Goal: Find contact information: Find contact information

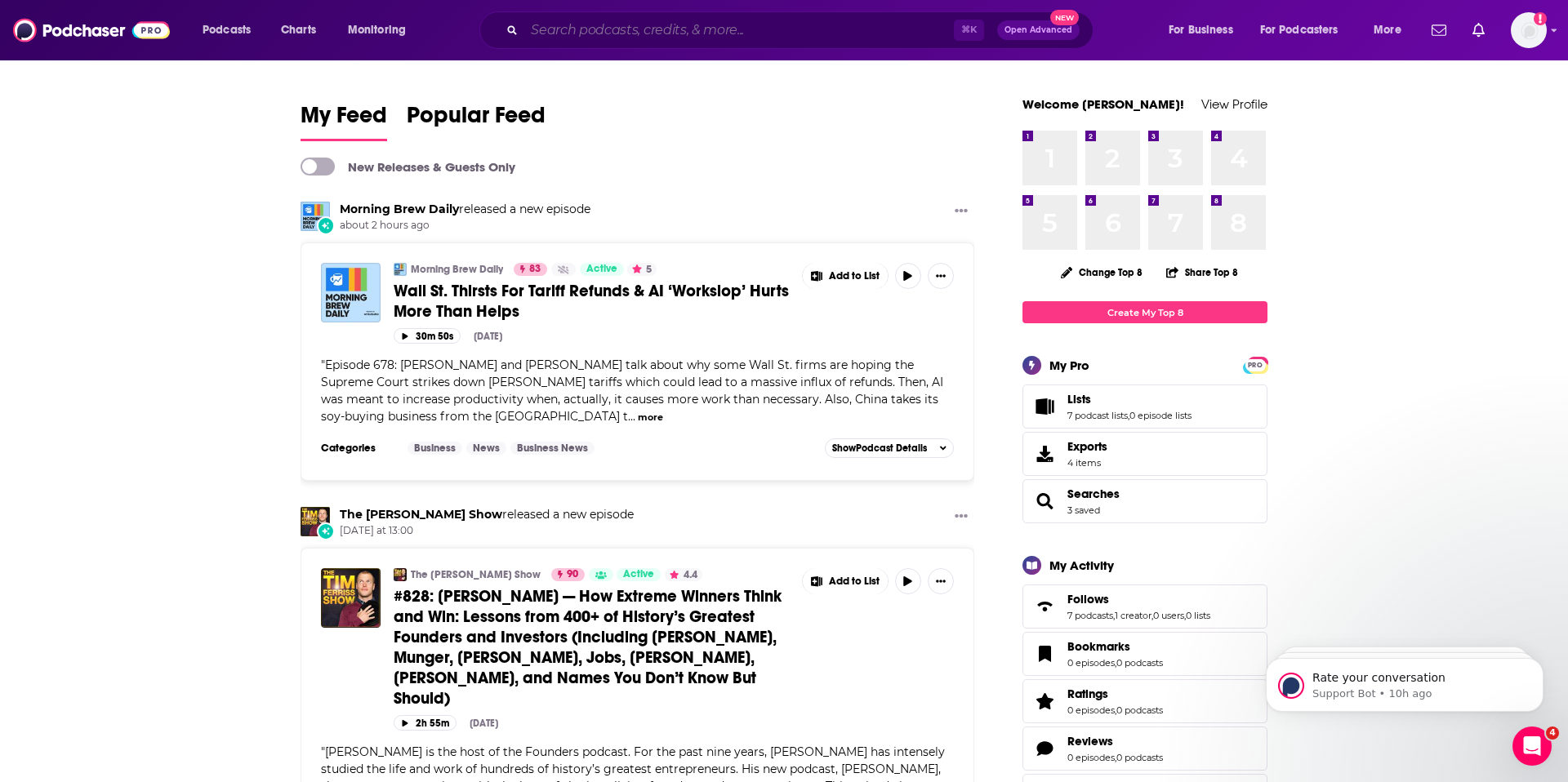
click at [610, 25] on input "Search podcasts, credits, & more..." at bounding box center [739, 30] width 429 height 26
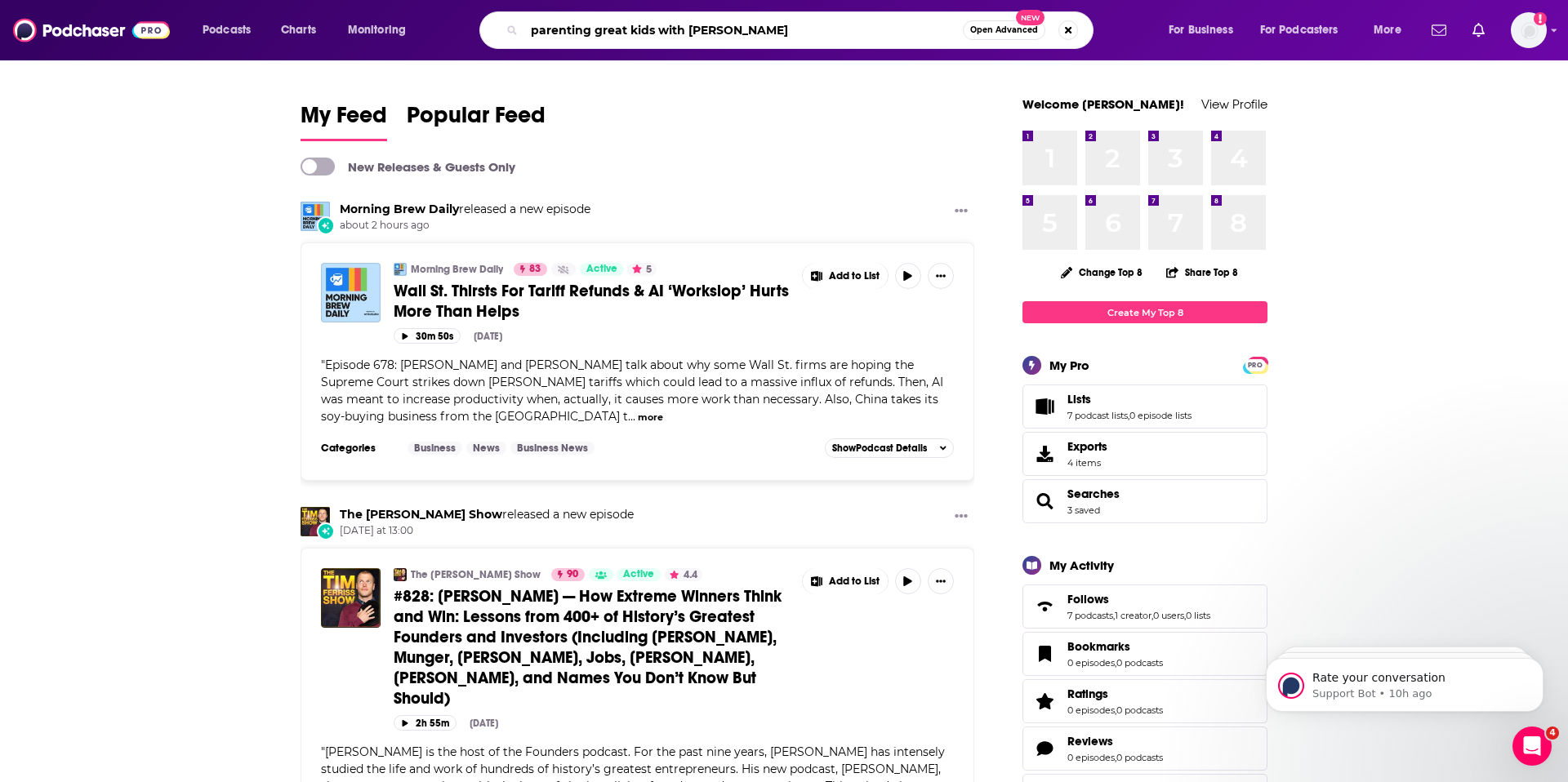
type input "parenting great kids with [PERSON_NAME]"
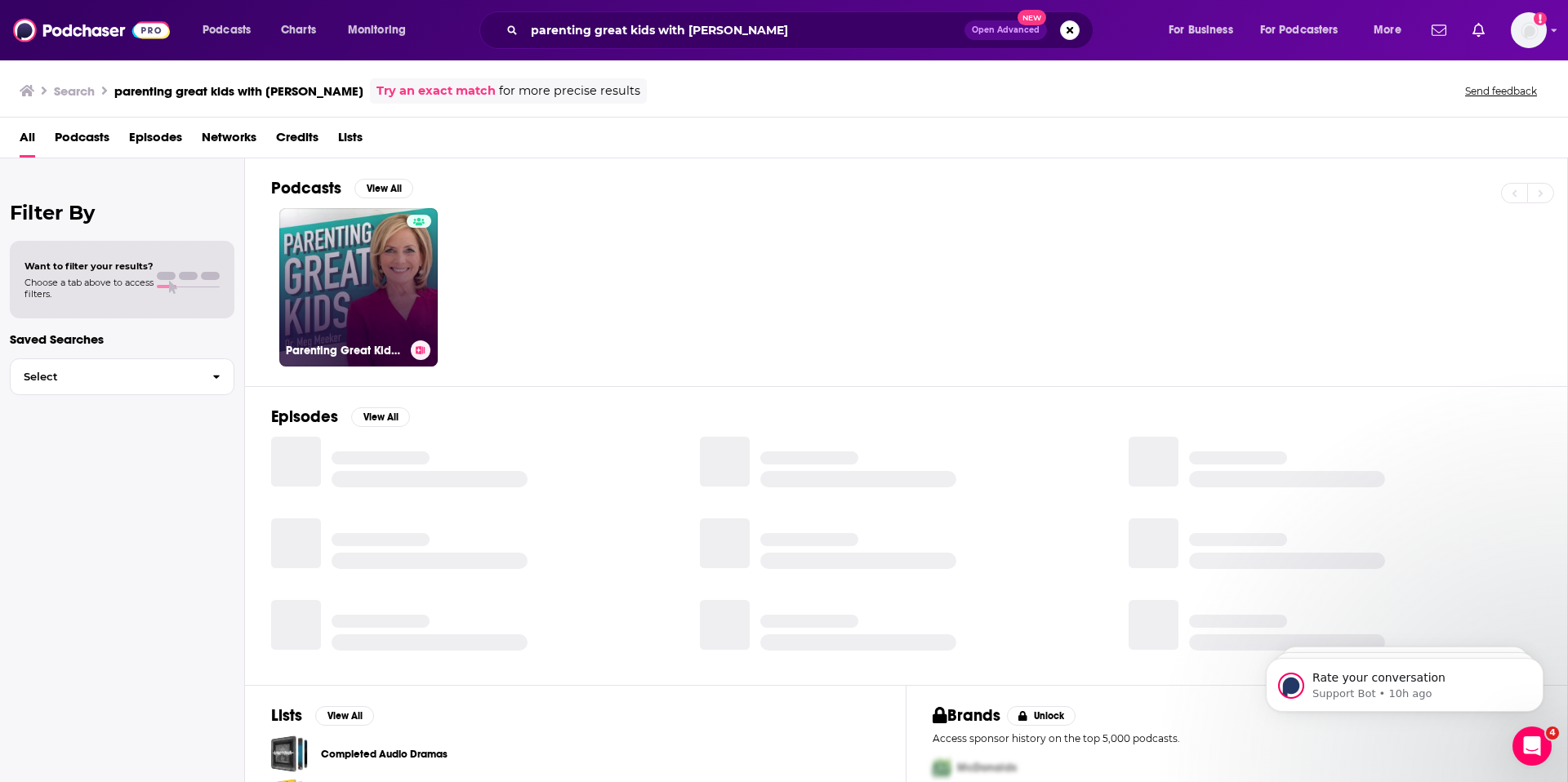
click at [418, 276] on div at bounding box center [418, 277] width 25 height 126
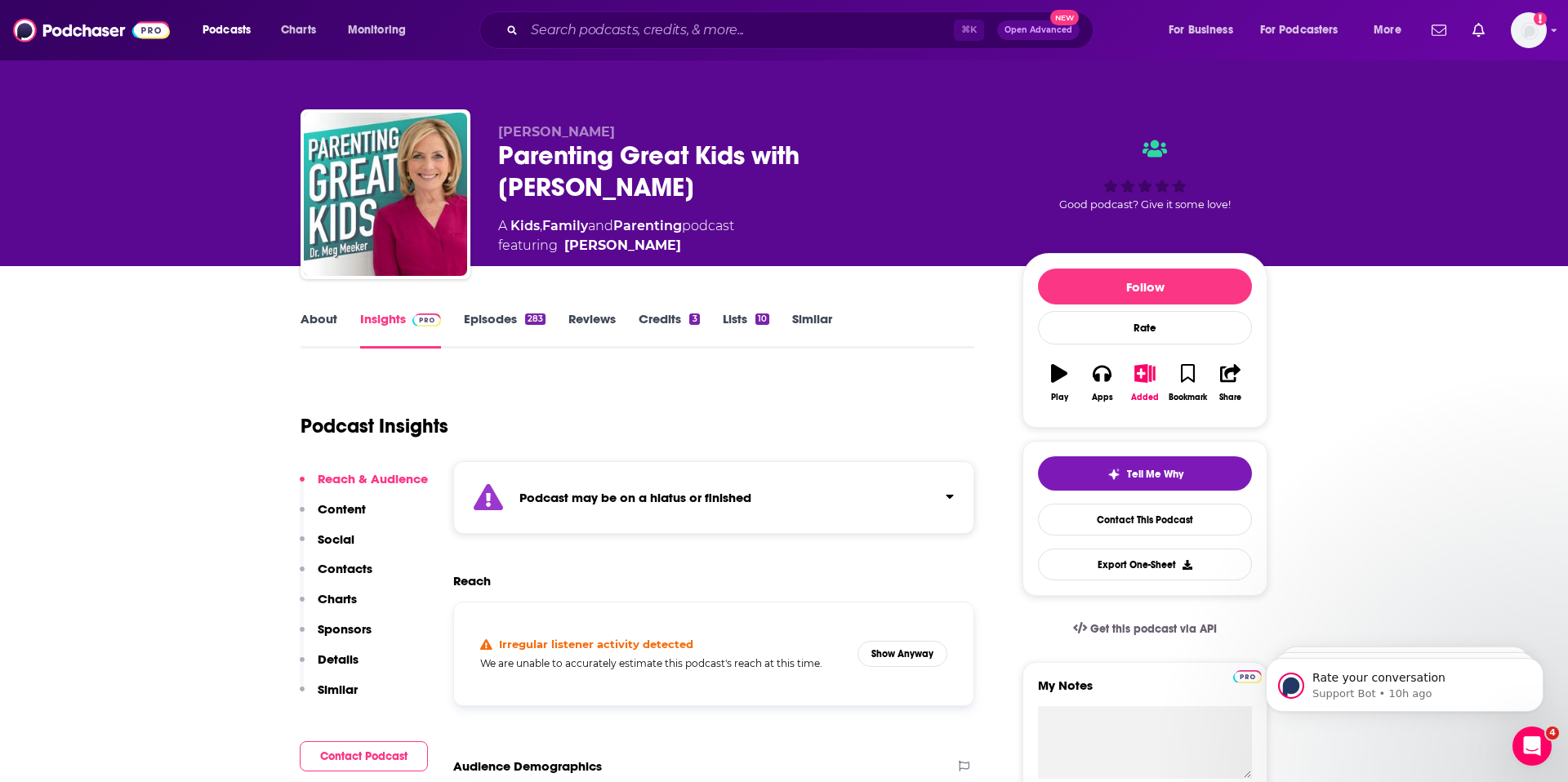
click at [486, 316] on link "Episodes 283" at bounding box center [505, 330] width 81 height 37
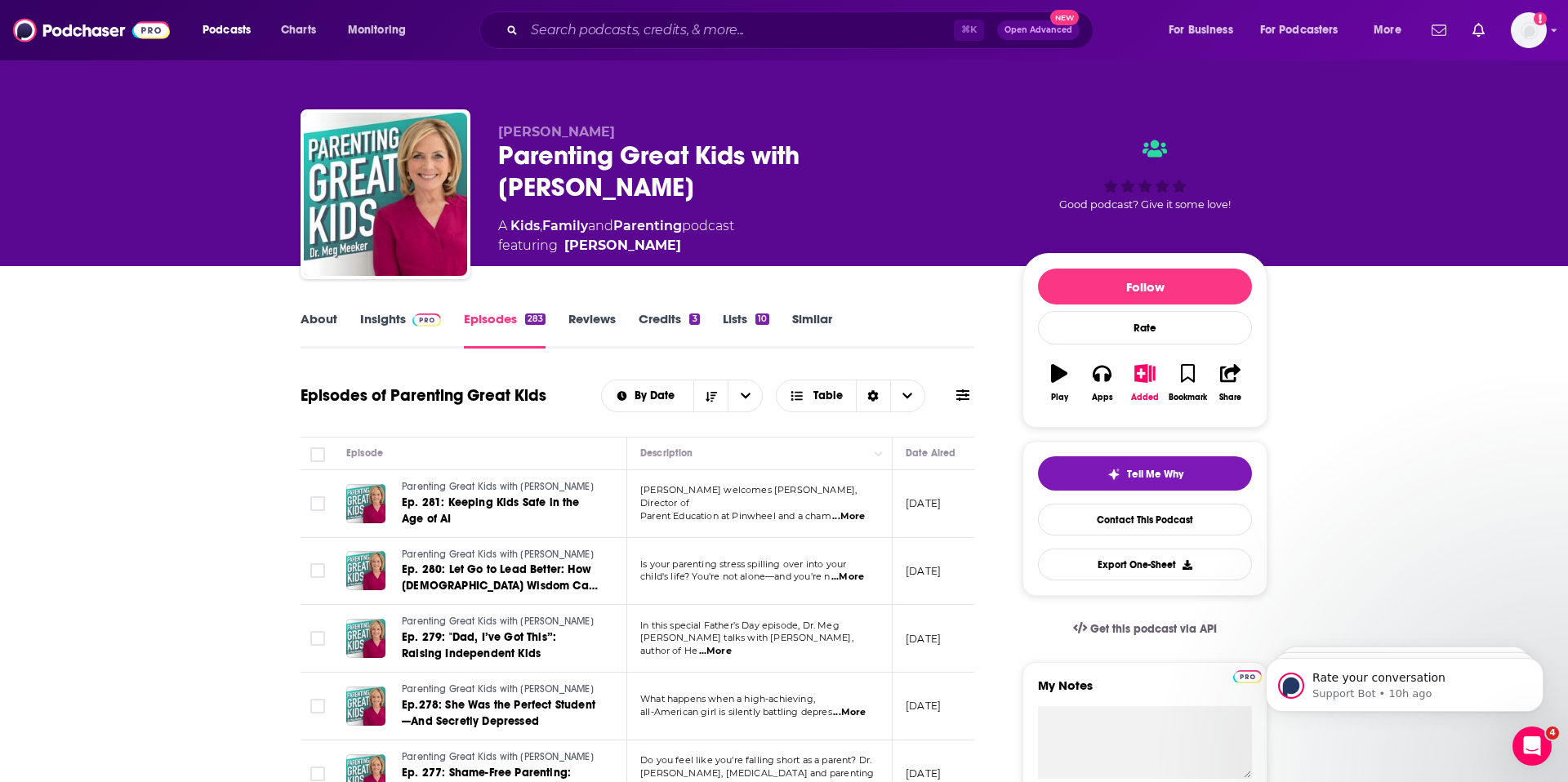
click at [374, 324] on link "Insights" at bounding box center [400, 330] width 81 height 37
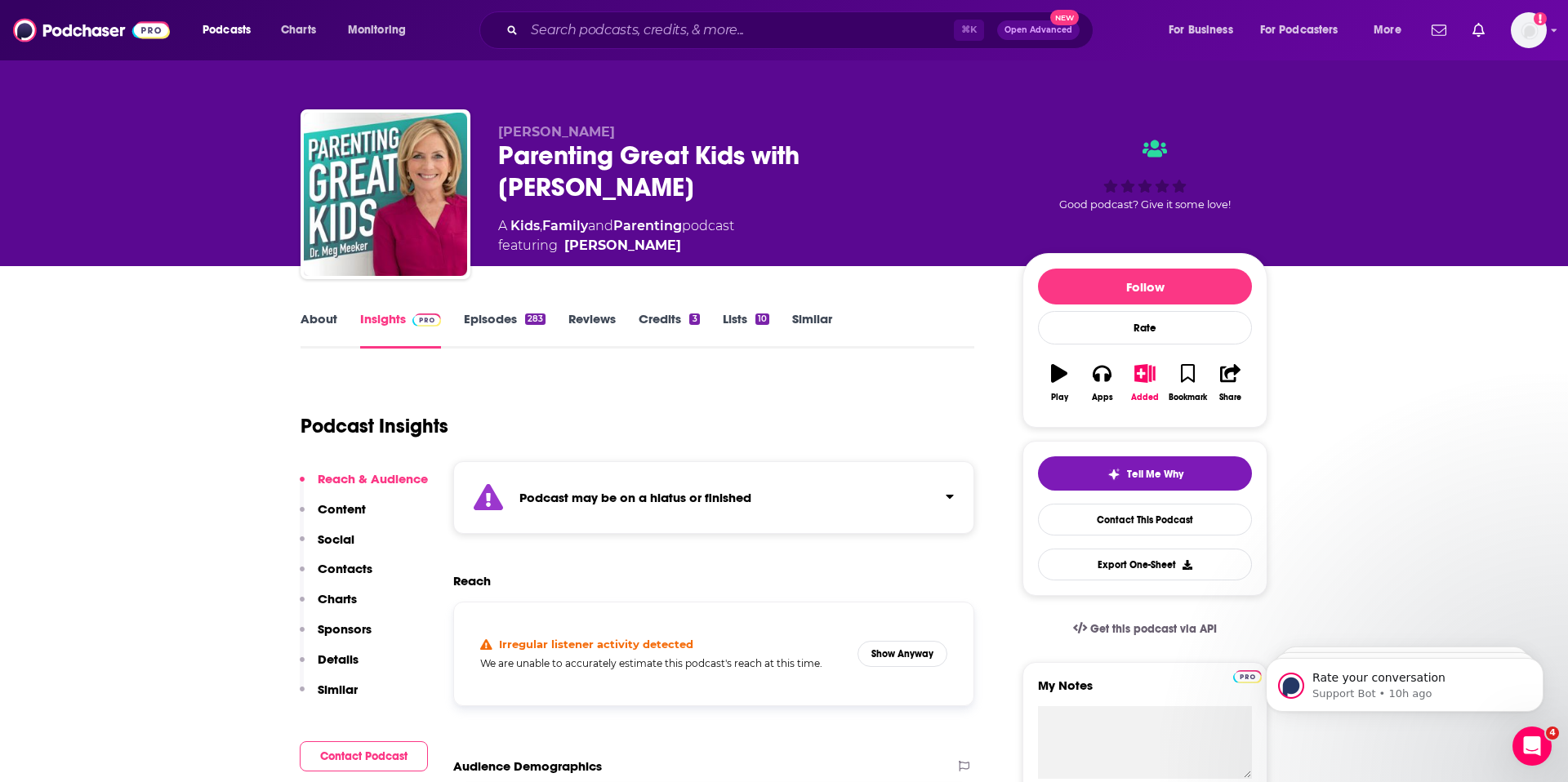
click at [488, 316] on link "Episodes 283" at bounding box center [505, 330] width 81 height 37
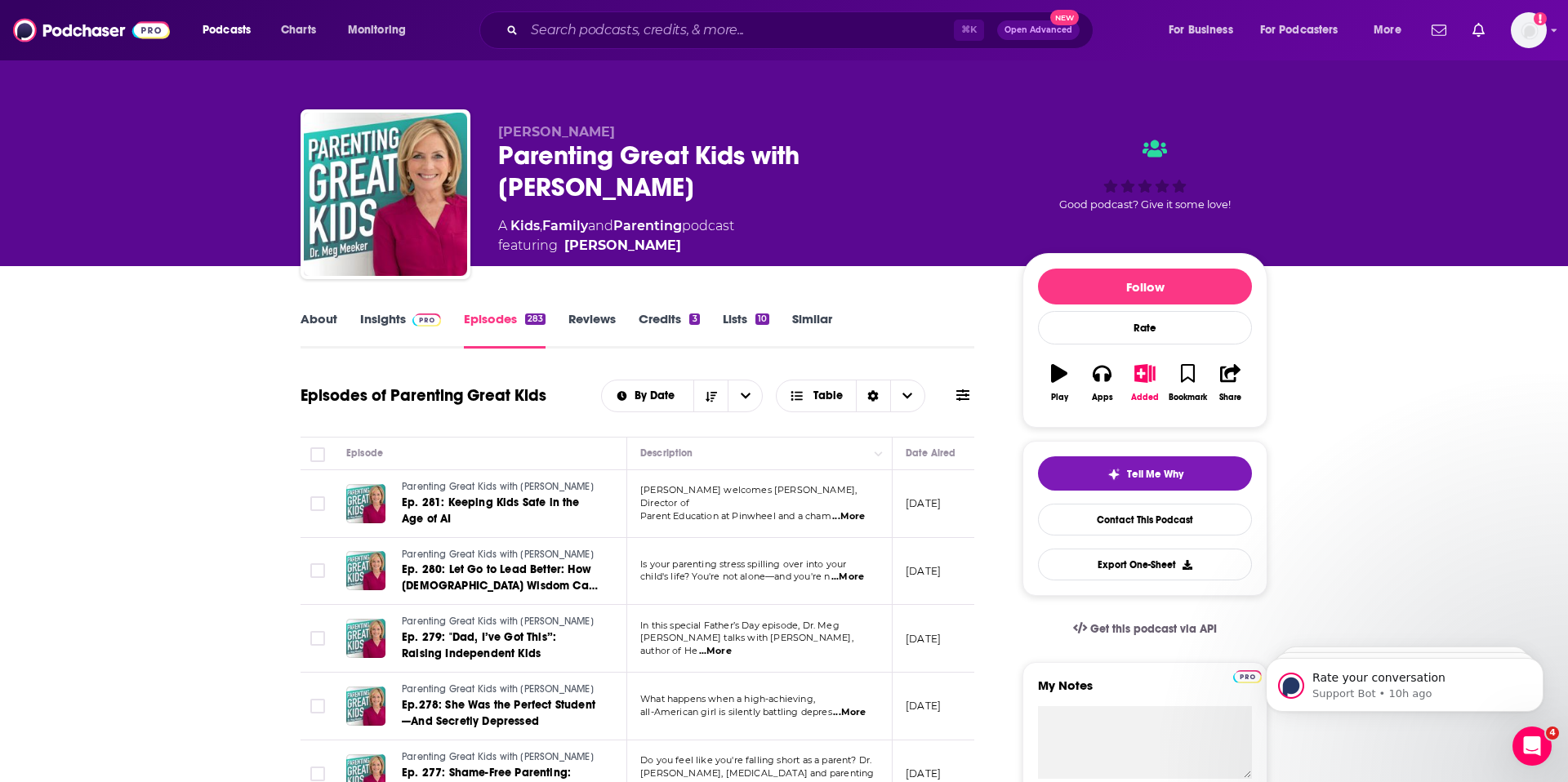
click at [380, 322] on link "Insights" at bounding box center [400, 330] width 81 height 37
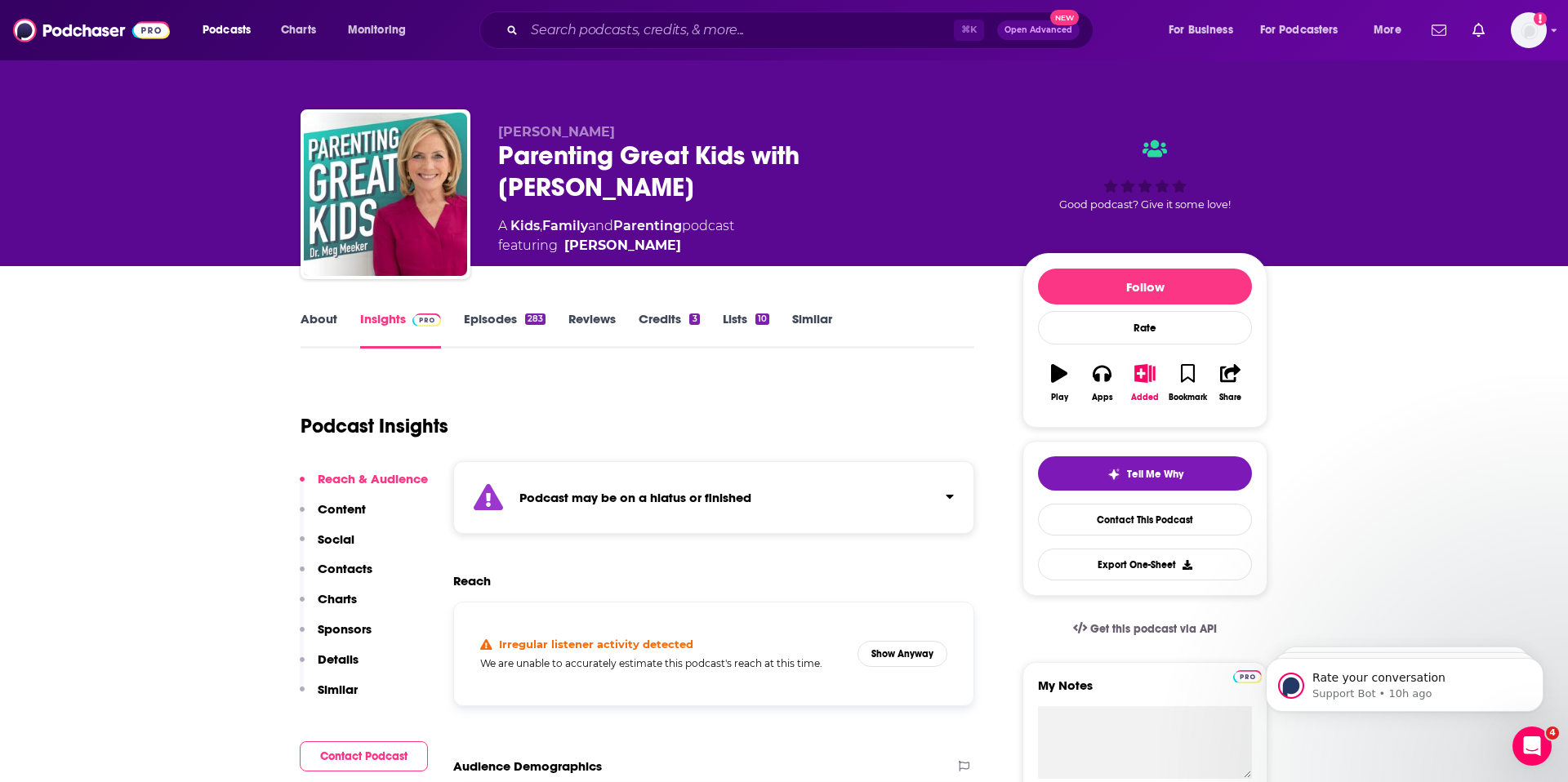
click at [327, 568] on p "Contacts" at bounding box center [344, 568] width 54 height 15
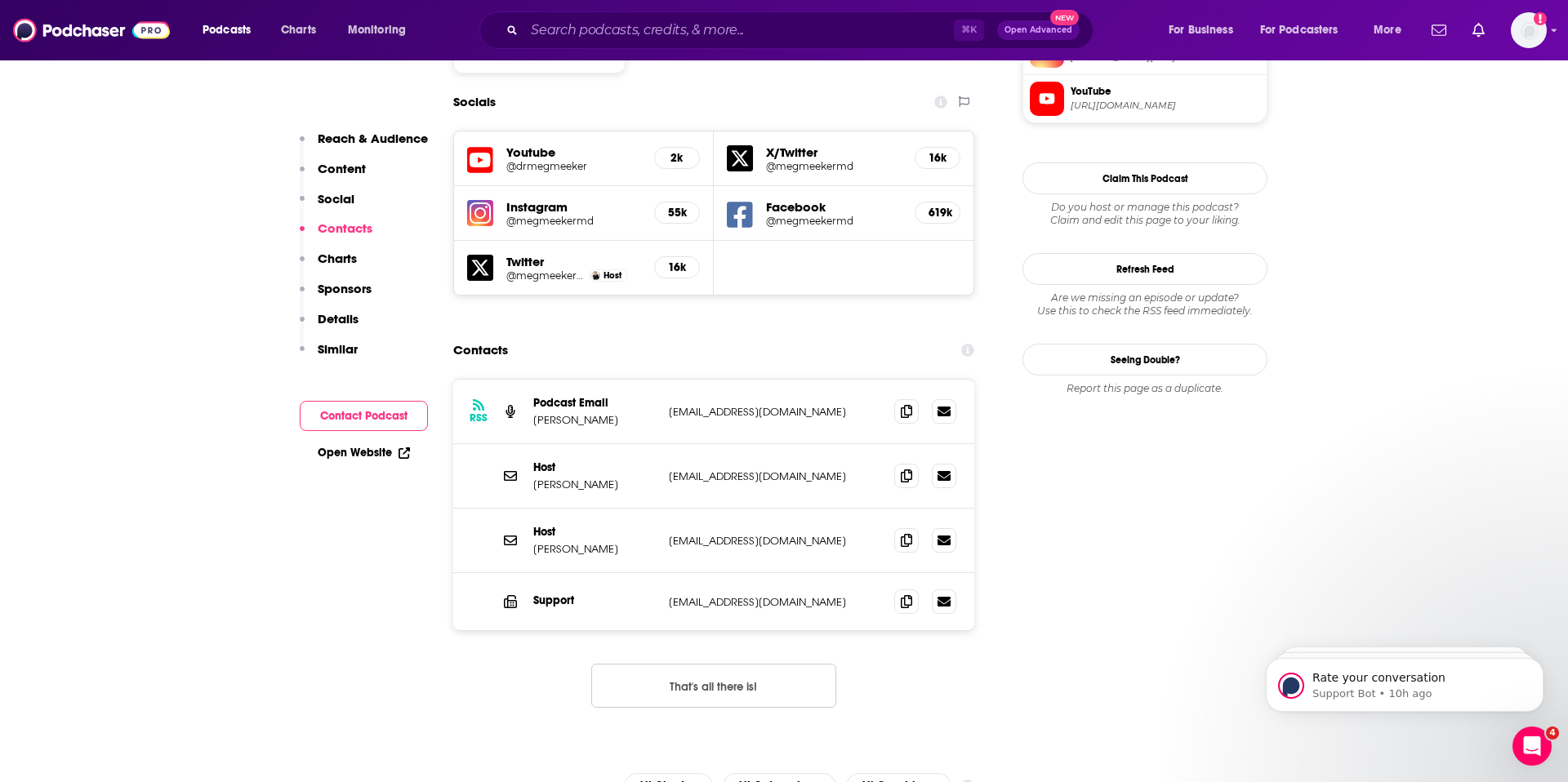
scroll to position [1558, 0]
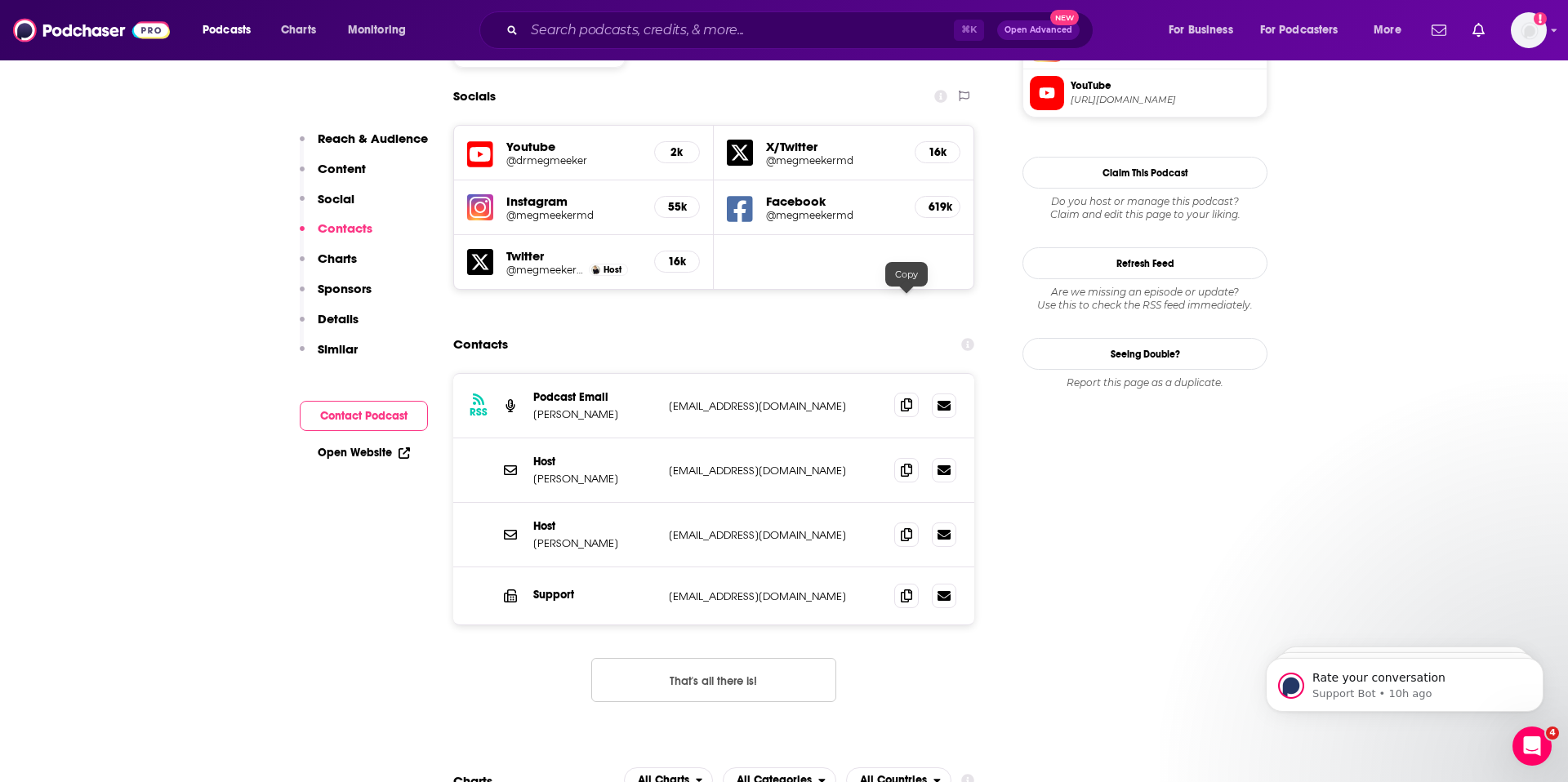
click at [907, 399] on icon at bounding box center [906, 405] width 11 height 13
